Goal: Information Seeking & Learning: Learn about a topic

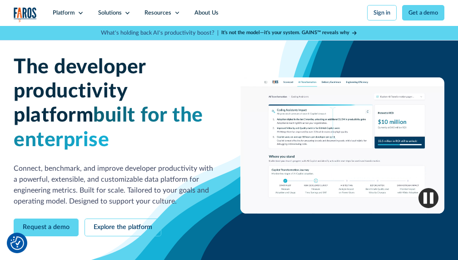
click at [151, 14] on div "Resources" at bounding box center [158, 13] width 27 height 9
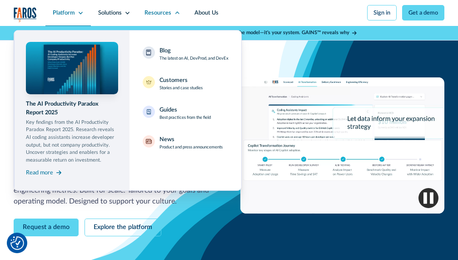
click at [56, 13] on div "Platform" at bounding box center [64, 13] width 22 height 9
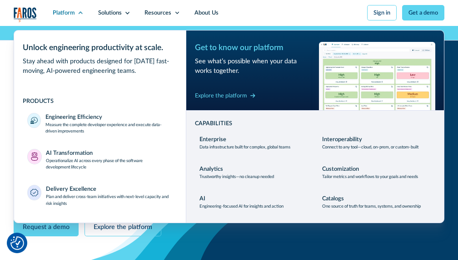
click at [28, 12] on img "home" at bounding box center [25, 14] width 23 height 15
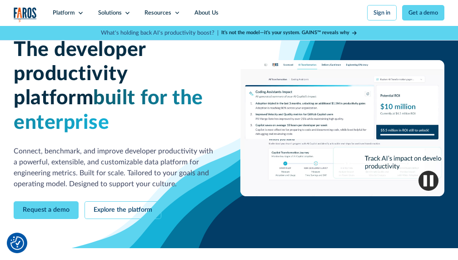
scroll to position [18, 0]
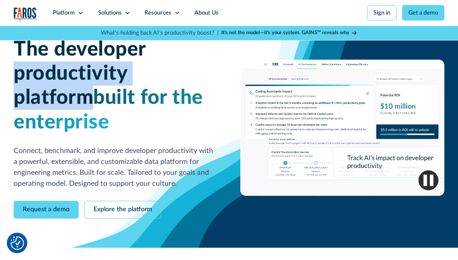
drag, startPoint x: 221, startPoint y: 77, endPoint x: 19, endPoint y: 77, distance: 202.8
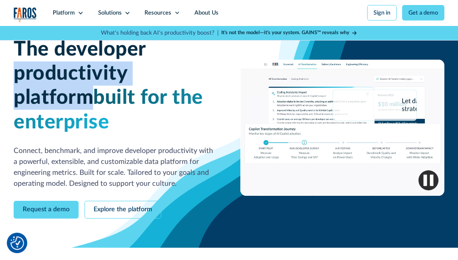
click at [18, 77] on div "The developer productivity platform built for the enterprise Connect, benchmark…" at bounding box center [229, 127] width 431 height 181
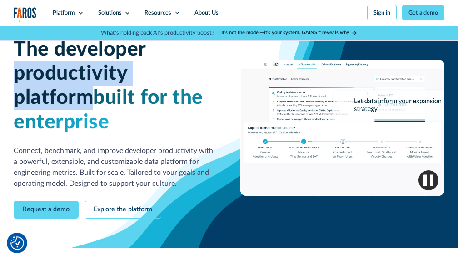
copy h1 "productivity platform"
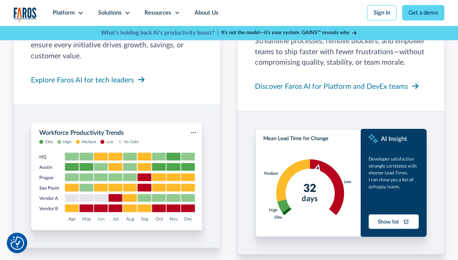
scroll to position [752, 0]
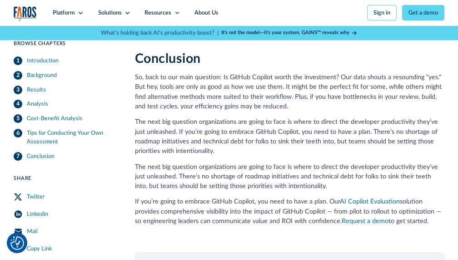
scroll to position [2260, 0]
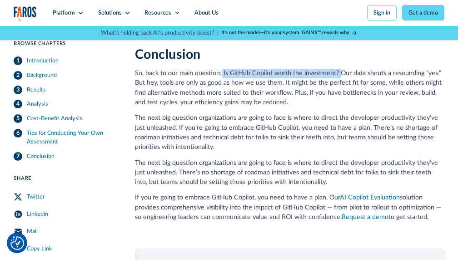
drag, startPoint x: 221, startPoint y: 72, endPoint x: 339, endPoint y: 73, distance: 117.8
click at [339, 73] on p "So, back to our main question: Is GitHub Copilot worth the investment? Our data…" at bounding box center [290, 88] width 310 height 39
copy p "Is GitHub Copilot worth the investment?"
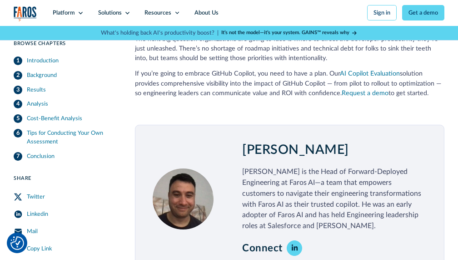
scroll to position [2391, 0]
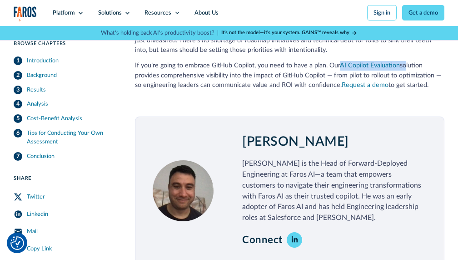
drag, startPoint x: 403, startPoint y: 68, endPoint x: 340, endPoint y: 67, distance: 63.7
click at [340, 67] on p "If you’re going to embrace GitHub Copilot, you need to have a plan. Our AI Copi…" at bounding box center [290, 75] width 310 height 29
copy p "AI Copilot Evaluation s"
